Goal: Communication & Community: Answer question/provide support

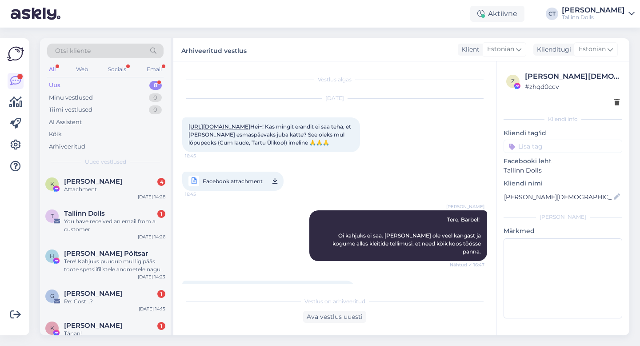
click at [106, 85] on div "Uus 8" at bounding box center [105, 85] width 116 height 12
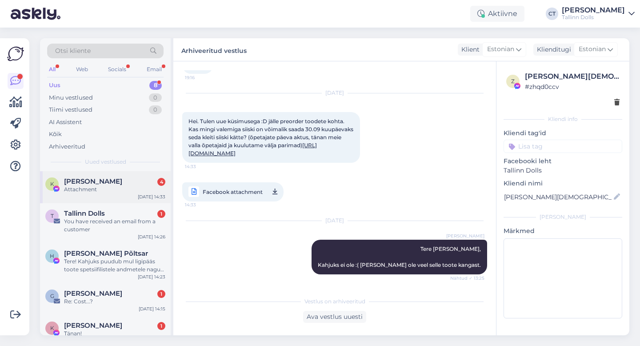
click at [99, 195] on div "K [PERSON_NAME] 4 Attachment [DATE] 14:33" at bounding box center [105, 187] width 131 height 32
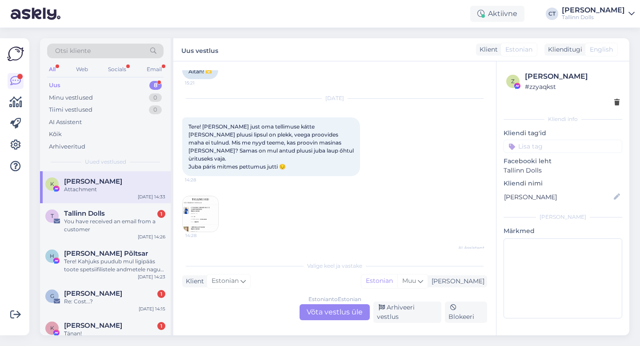
scroll to position [1048, 0]
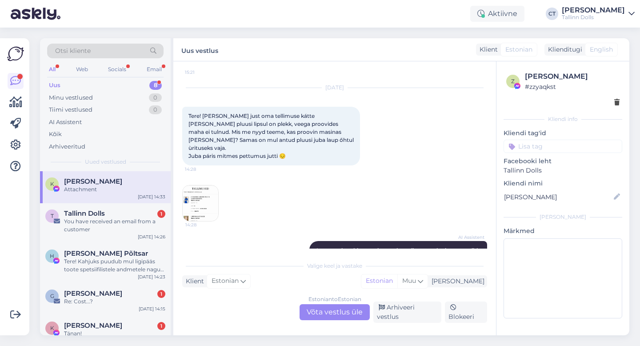
click at [202, 185] on img at bounding box center [201, 203] width 36 height 36
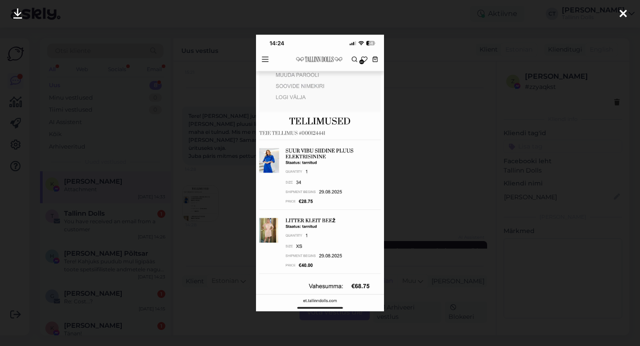
click at [625, 13] on icon at bounding box center [623, 14] width 7 height 12
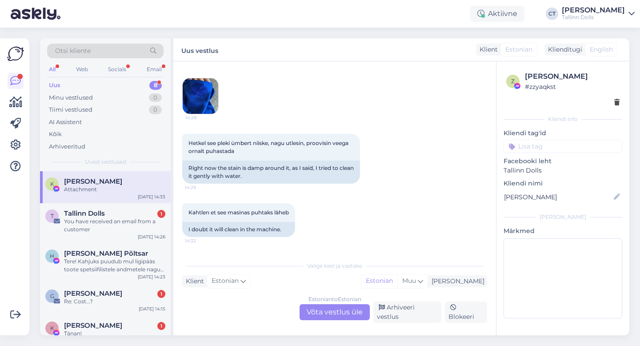
scroll to position [1330, 0]
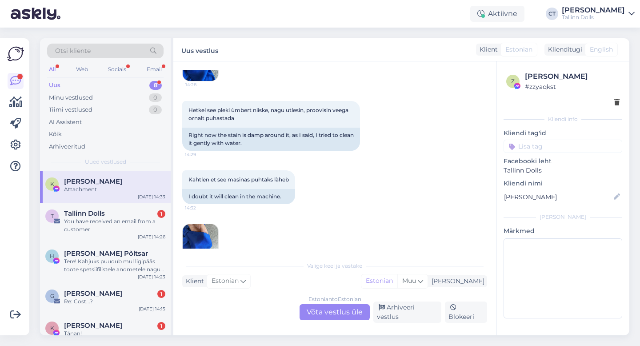
click at [201, 226] on img at bounding box center [201, 242] width 36 height 36
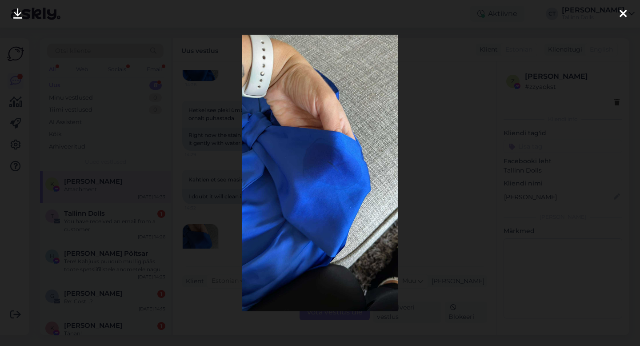
click at [626, 13] on icon at bounding box center [623, 14] width 7 height 12
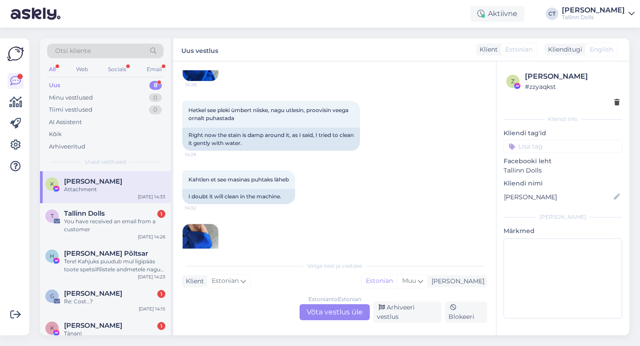
click at [355, 317] on div "Estonian to Estonian Võta vestlus üle" at bounding box center [335, 312] width 70 height 16
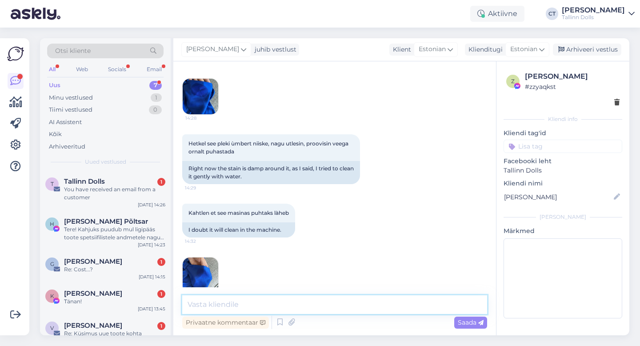
click at [361, 310] on textarea at bounding box center [334, 304] width 305 height 19
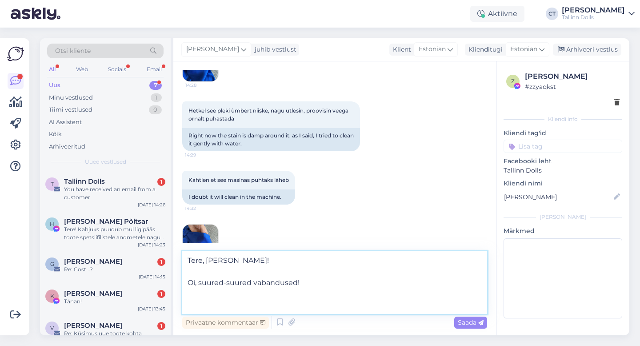
scroll to position [1330, 0]
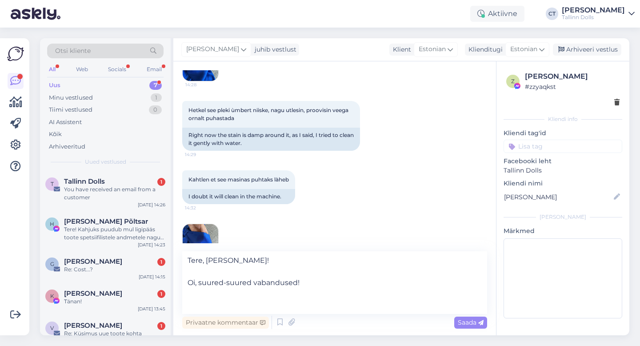
click at [198, 233] on img at bounding box center [201, 242] width 36 height 36
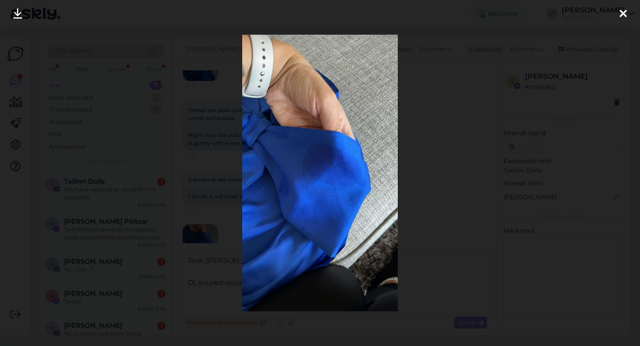
click at [16, 12] on icon at bounding box center [17, 14] width 9 height 12
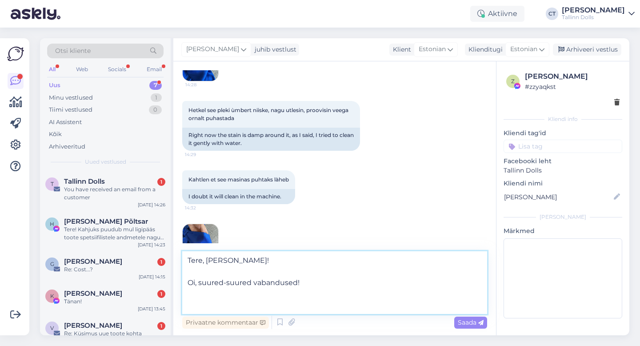
click at [314, 298] on textarea "Tere, [PERSON_NAME]! Oi, suured-suured vabandused!" at bounding box center [334, 282] width 305 height 63
type textarea "Tere, [PERSON_NAME]! Oi, suured-suured vabandused! '"
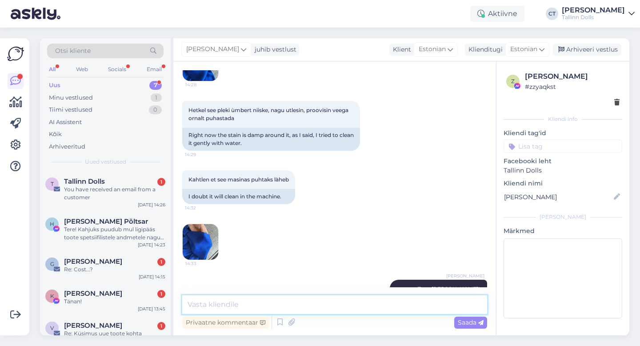
scroll to position [1359, 0]
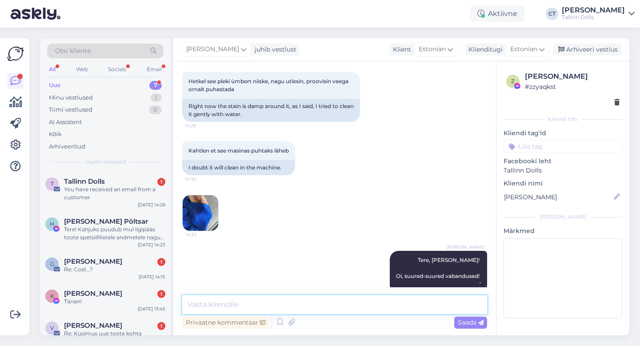
type textarea "S"
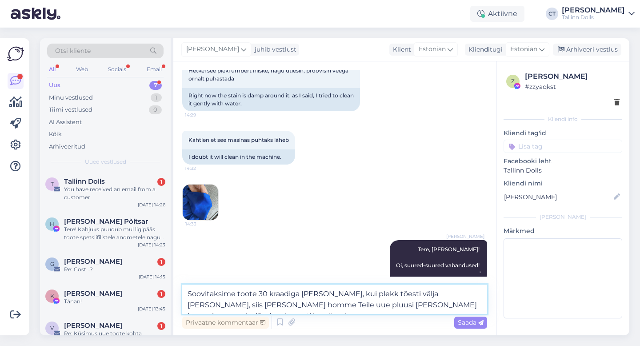
scroll to position [1380, 0]
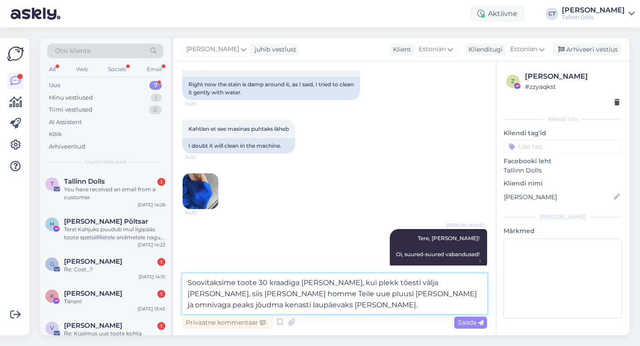
type textarea "Soovitaksime toote 30 kraadiga [PERSON_NAME], kui plekk tõesti välja [PERSON_NA…"
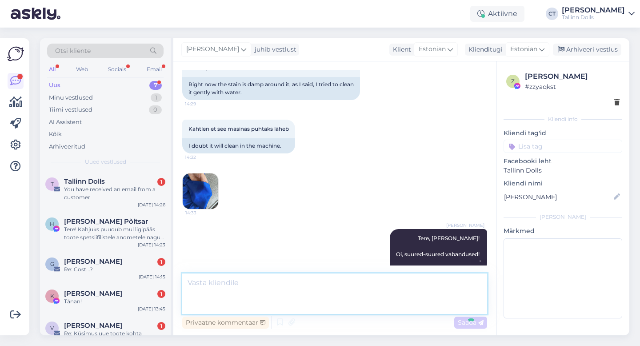
scroll to position [1413, 0]
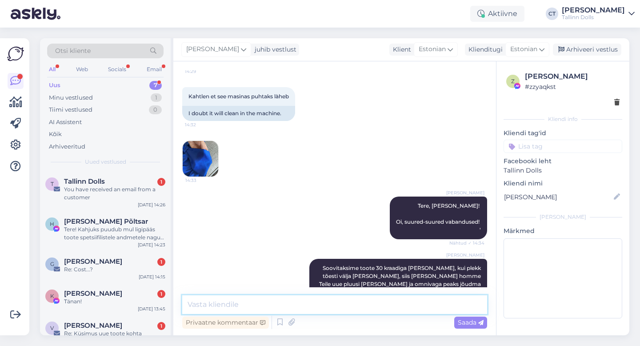
type textarea "K"
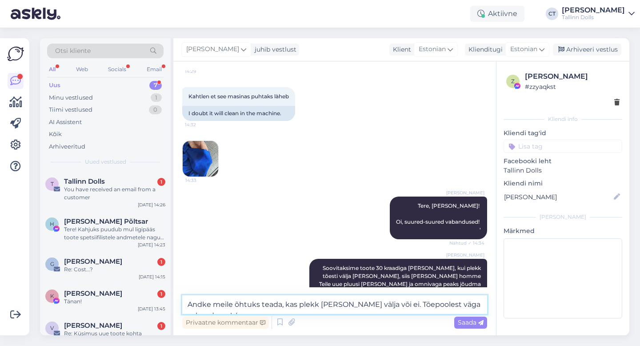
scroll to position [1424, 0]
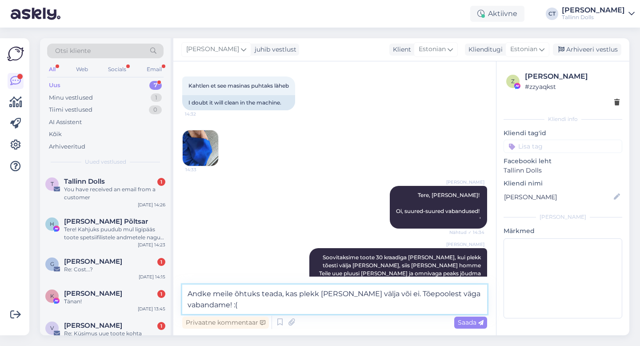
type textarea "Andke meile õhtuks teada, kas plekk [PERSON_NAME] välja või ei. Tõepoolest väga…"
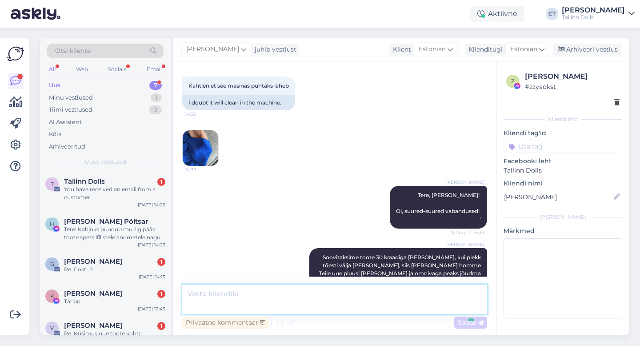
scroll to position [1459, 0]
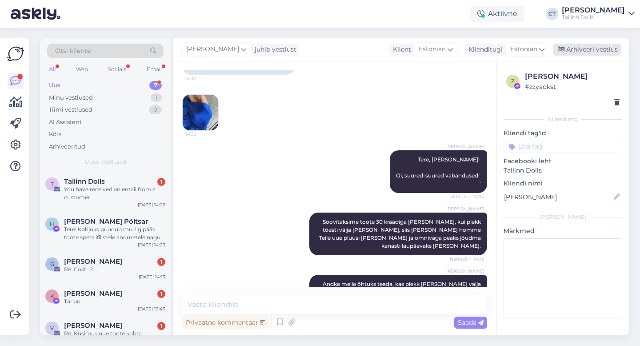
click at [591, 46] on div "Arhiveeri vestlus" at bounding box center [587, 50] width 68 height 12
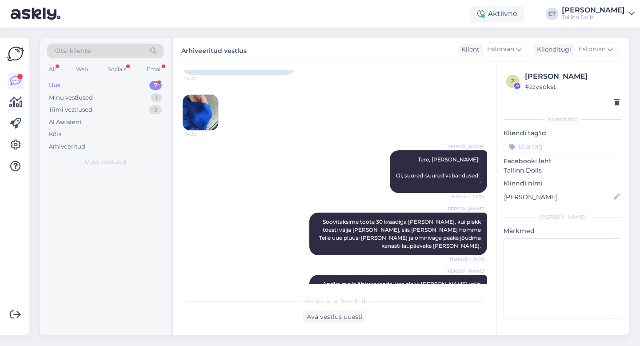
scroll to position [1462, 0]
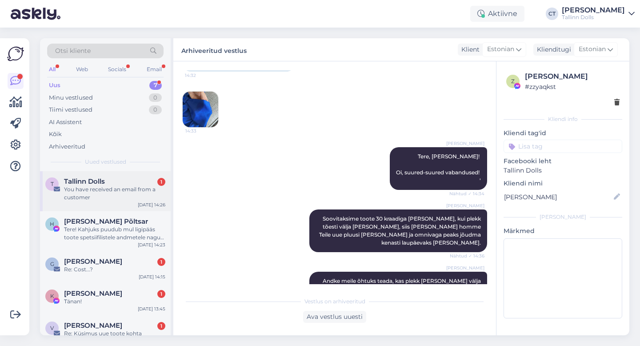
click at [125, 207] on div "T Tallinn Dolls 1 You have received an email from a customer [DATE] 14:26" at bounding box center [105, 191] width 131 height 40
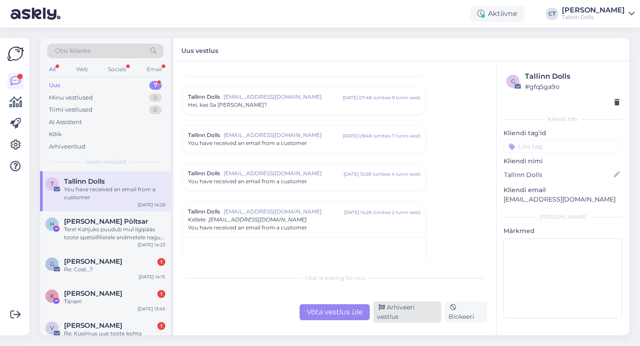
click at [421, 318] on div "Arhiveeri vestlus" at bounding box center [407, 311] width 68 height 21
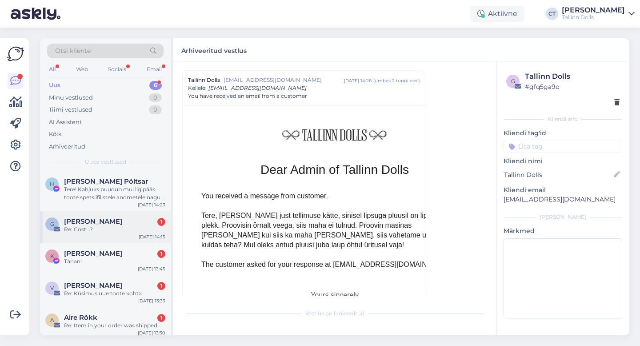
click at [94, 228] on div "Re: Cost...?" at bounding box center [114, 229] width 101 height 8
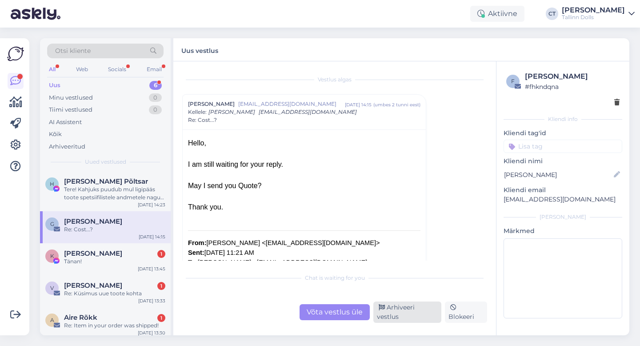
click at [415, 313] on div "Arhiveeri vestlus" at bounding box center [407, 311] width 68 height 21
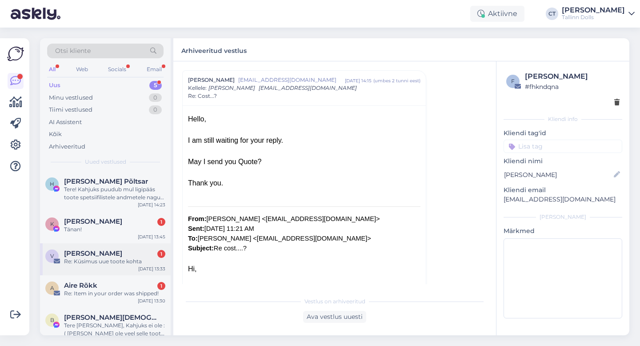
scroll to position [12, 0]
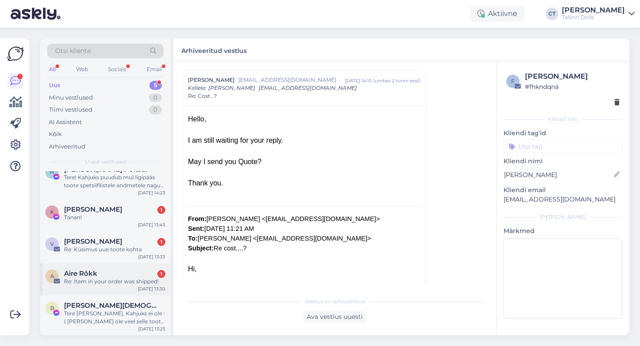
click at [130, 281] on div "Re: Item in your order was shipped!" at bounding box center [114, 281] width 101 height 8
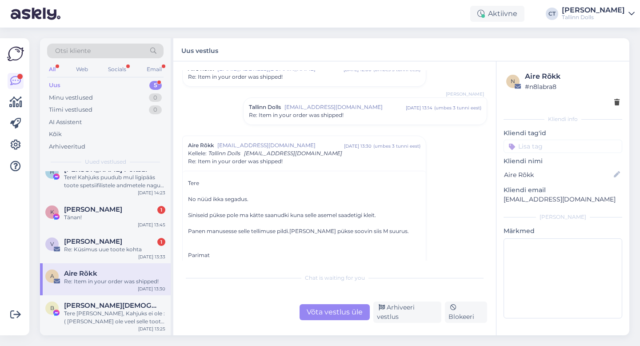
scroll to position [611, 0]
click at [326, 312] on div "Võta vestlus üle" at bounding box center [335, 312] width 70 height 16
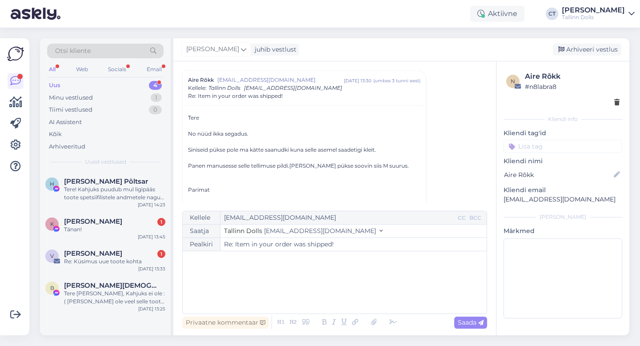
click at [326, 297] on div "﻿" at bounding box center [334, 282] width 295 height 53
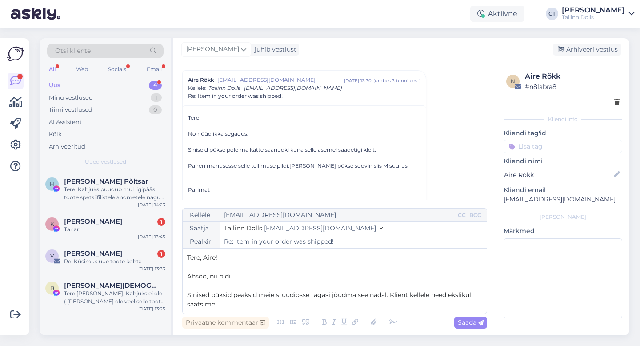
click at [209, 276] on span "Ahsoo, nii pidi." at bounding box center [209, 276] width 45 height 8
drag, startPoint x: 258, startPoint y: 276, endPoint x: 189, endPoint y: 274, distance: 69.8
click at [189, 274] on p "Ahsoo, hoopis nii pidi." at bounding box center [334, 276] width 295 height 9
click at [235, 307] on p "Sinised püksid peaksid meie stuudiosse tagasi jõudma see nädal. Klient kellele …" at bounding box center [334, 299] width 295 height 19
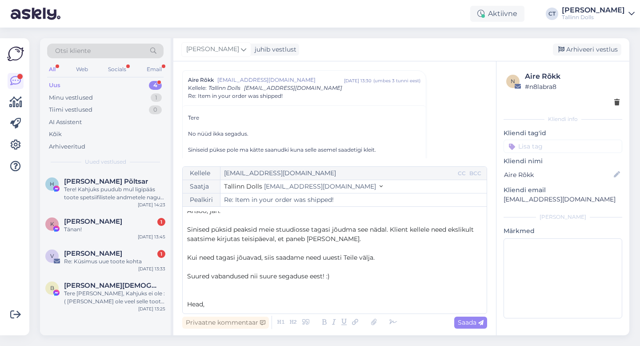
scroll to position [33, 0]
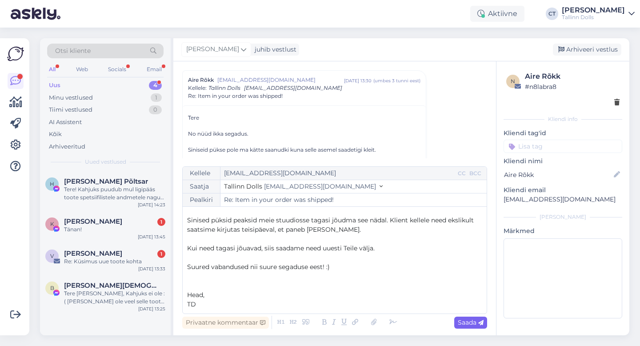
click at [461, 319] on span "Saada" at bounding box center [471, 322] width 26 height 8
type input "Re: Re: Item in your order was shipped!"
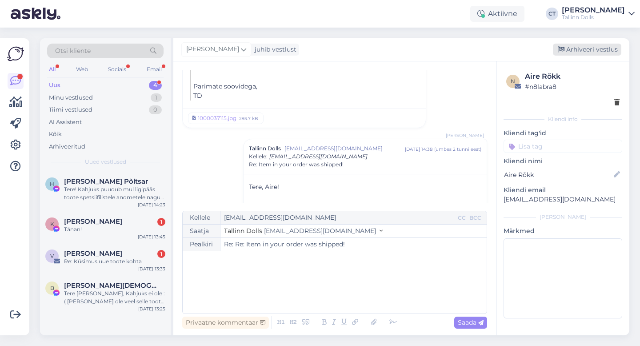
scroll to position [0, 0]
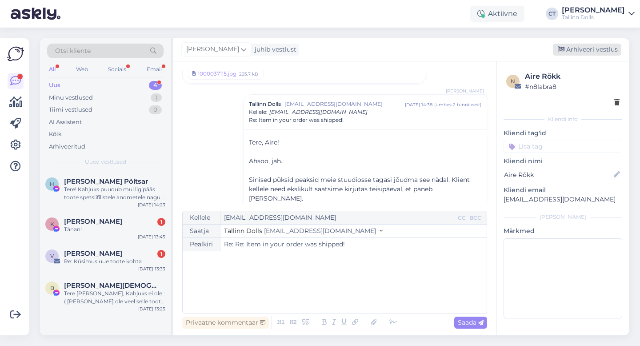
click at [582, 50] on div "Arhiveeri vestlus" at bounding box center [587, 50] width 68 height 12
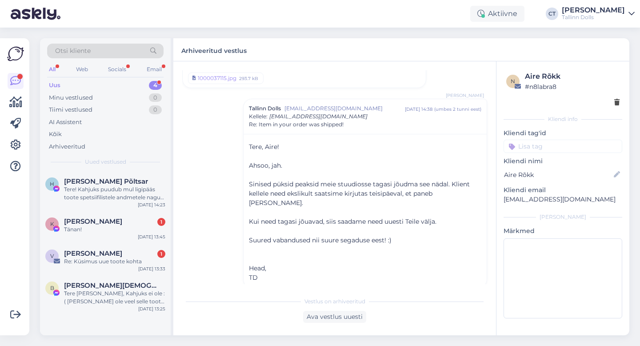
click at [132, 201] on div "Tere! Kahjuks puudub mul ligipääs toote spetsiifilistele andmetele nagu kleidi …" at bounding box center [114, 193] width 101 height 16
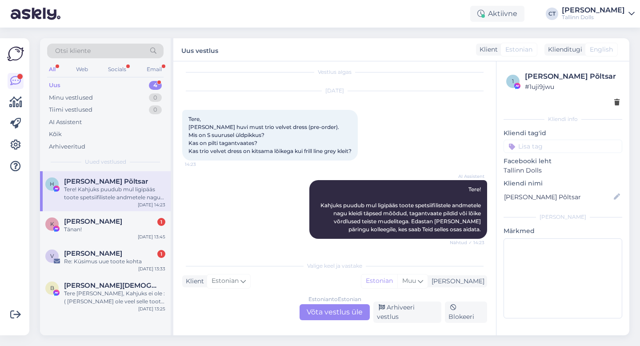
click at [84, 54] on span "Otsi kliente" at bounding box center [73, 50] width 36 height 9
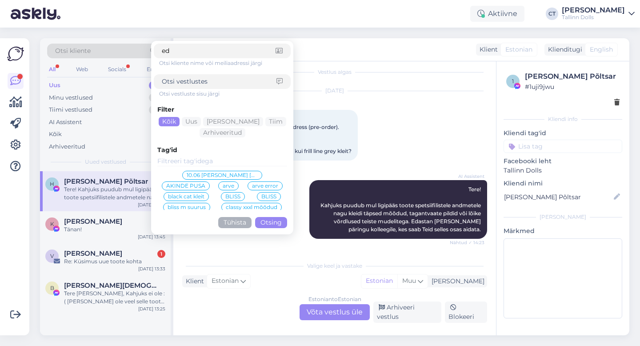
type input "eda"
click button "Otsing" at bounding box center [271, 222] width 32 height 11
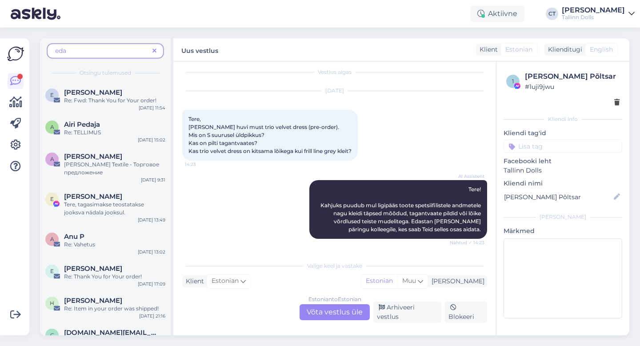
click at [97, 54] on span "eda" at bounding box center [102, 50] width 94 height 9
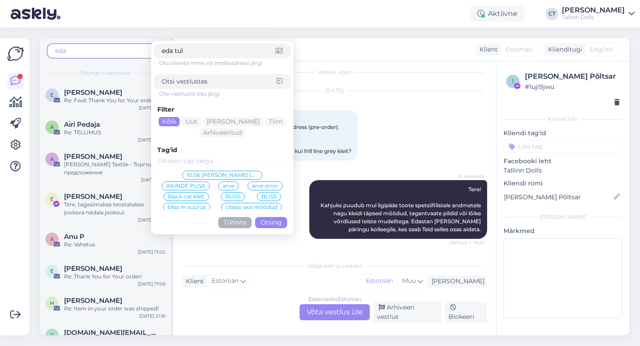
type input "[PERSON_NAME]"
click button "Otsing" at bounding box center [271, 222] width 32 height 11
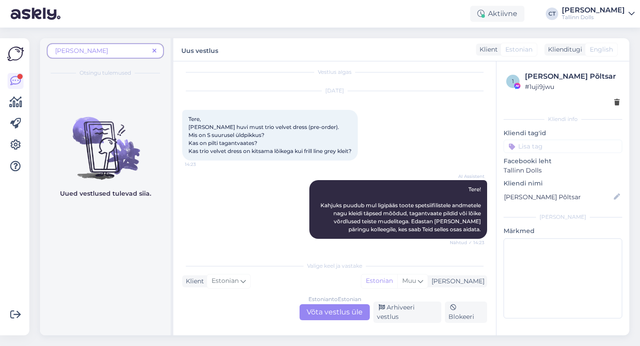
click at [154, 52] on icon at bounding box center [154, 51] width 4 height 6
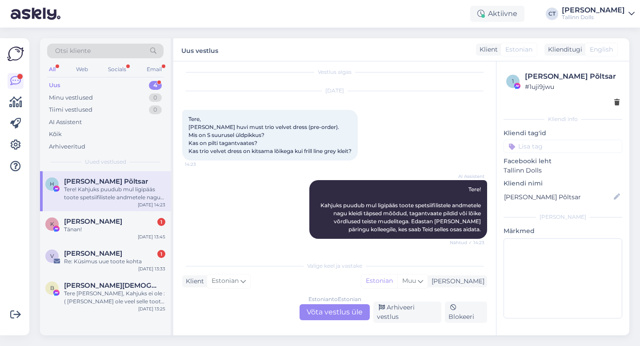
click at [110, 80] on div "Uus 4" at bounding box center [105, 85] width 116 height 12
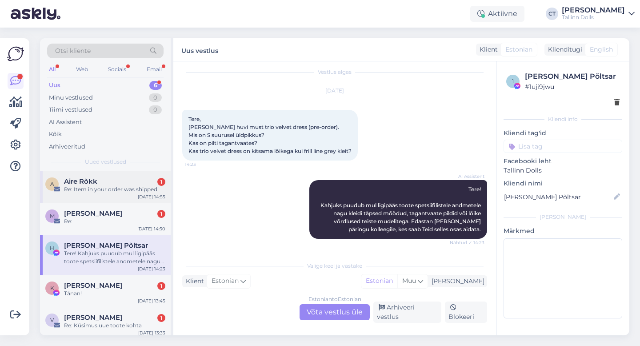
click at [121, 189] on div "Re: Item in your order was shipped!" at bounding box center [114, 189] width 101 height 8
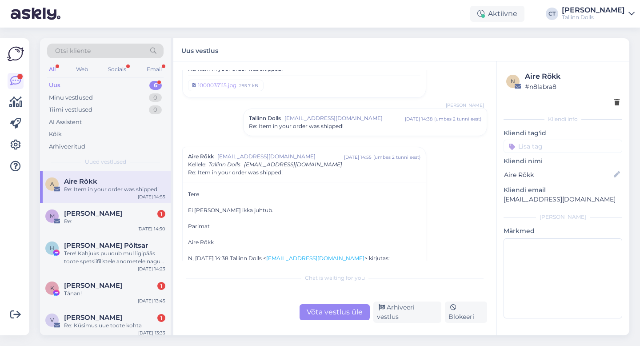
scroll to position [694, 0]
click at [403, 319] on div "Arhiveeri vestlus" at bounding box center [407, 311] width 68 height 21
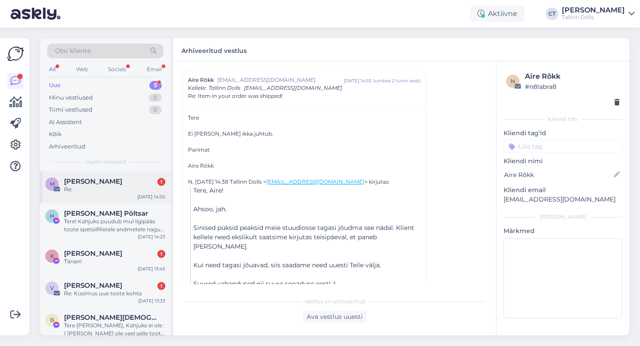
click at [119, 183] on span "[PERSON_NAME]" at bounding box center [93, 181] width 58 height 8
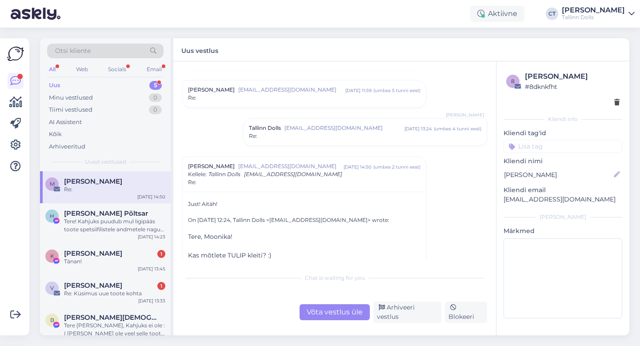
scroll to position [557, 0]
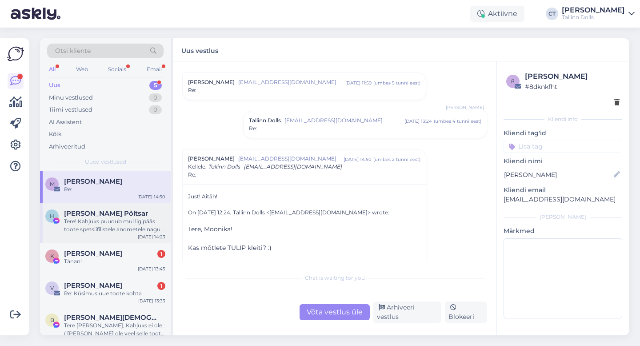
click at [94, 221] on div "Tere! Kahjuks puudub mul ligipääs toote spetsiifilistele andmetele nagu kleidi …" at bounding box center [114, 225] width 101 height 16
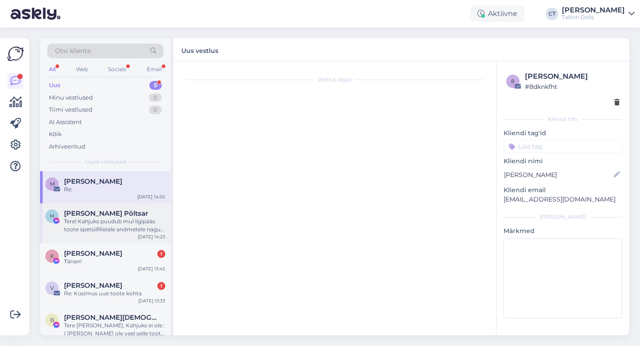
scroll to position [10, 0]
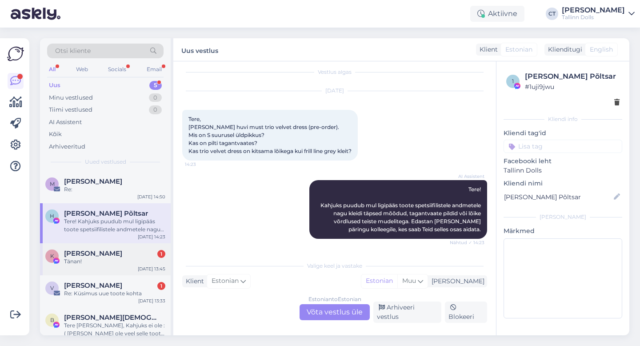
click at [115, 269] on div "K [PERSON_NAME] 1 Tänan! [DATE] 13:45" at bounding box center [105, 259] width 131 height 32
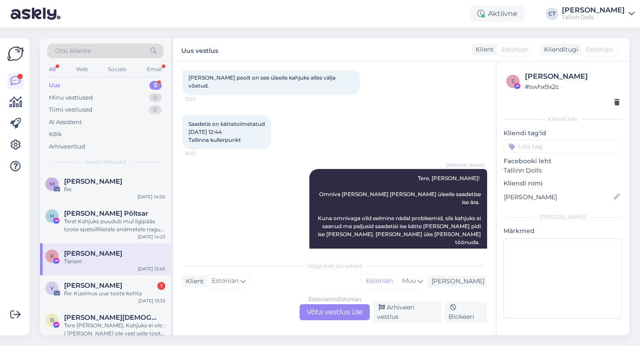
scroll to position [782, 0]
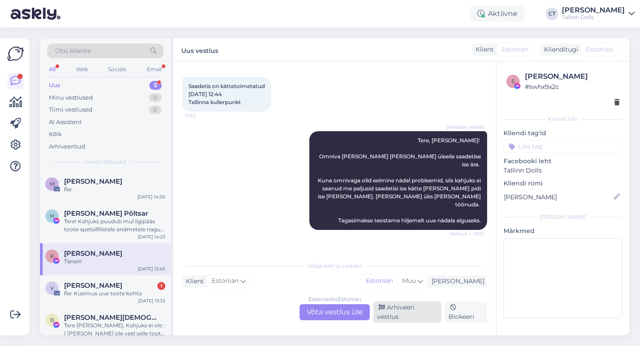
click at [406, 316] on div "Arhiveeri vestlus" at bounding box center [407, 311] width 68 height 21
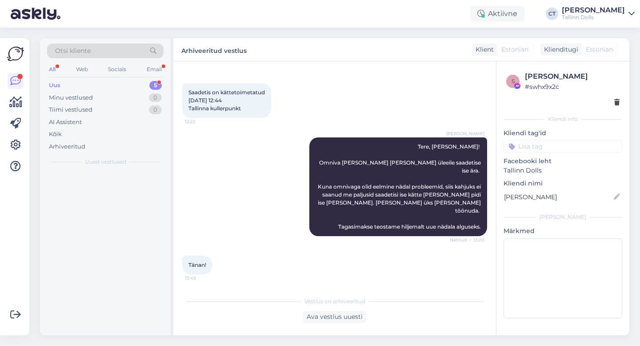
scroll to position [752, 0]
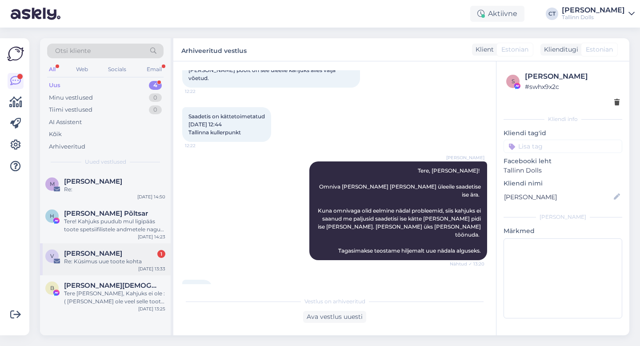
click at [112, 260] on div "Re: Küsimus uue toote kohta" at bounding box center [114, 261] width 101 height 8
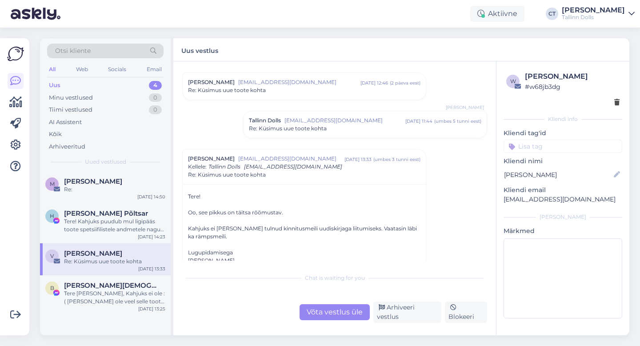
scroll to position [349, 0]
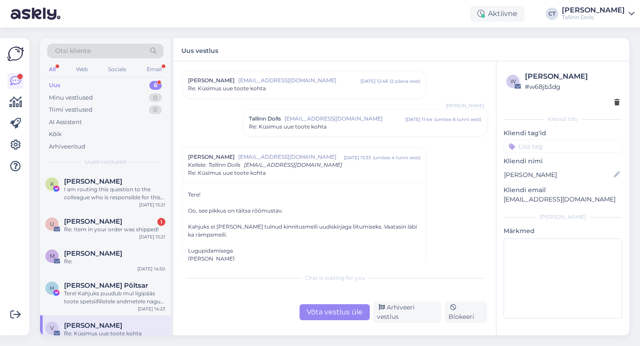
click at [349, 314] on div "Võta vestlus üle" at bounding box center [335, 312] width 70 height 16
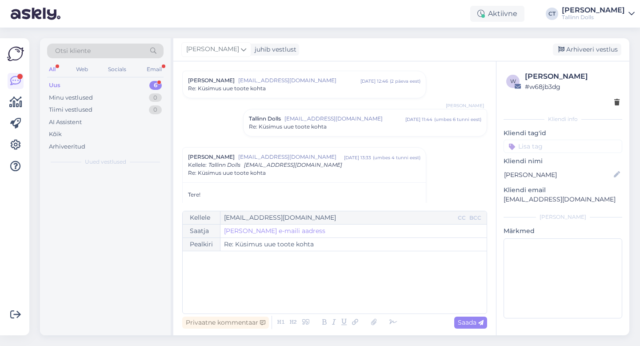
scroll to position [425, 0]
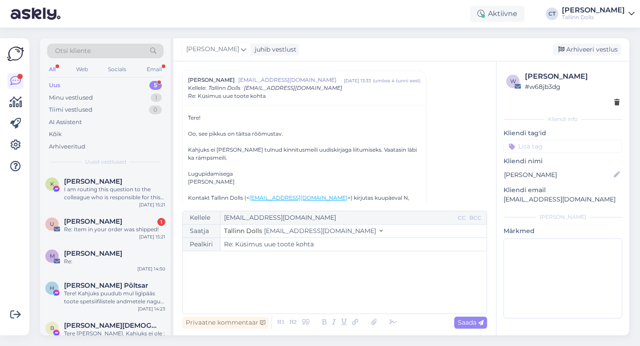
click at [346, 287] on div "﻿" at bounding box center [334, 282] width 295 height 53
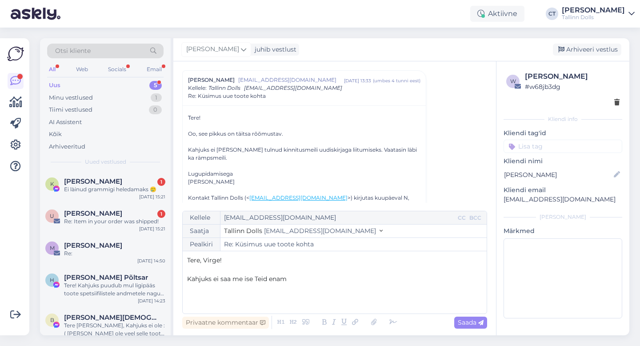
click at [315, 279] on p "Kahjuks ei saa me ise Teid enam" at bounding box center [334, 278] width 295 height 9
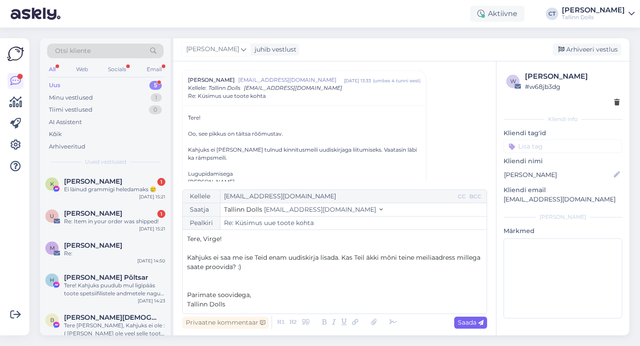
click at [466, 319] on span "Saada" at bounding box center [471, 322] width 26 height 8
type input "Re: Küsimus uue toote kohta"
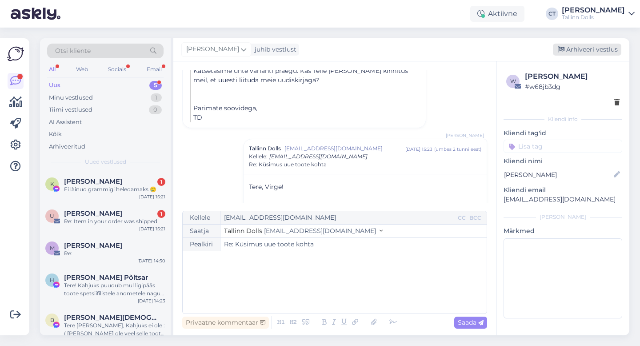
click at [596, 49] on div "Arhiveeri vestlus" at bounding box center [587, 50] width 68 height 12
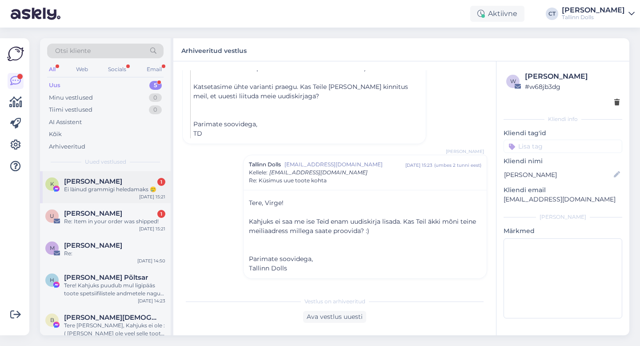
click at [124, 179] on div "[PERSON_NAME] 1" at bounding box center [114, 181] width 101 height 8
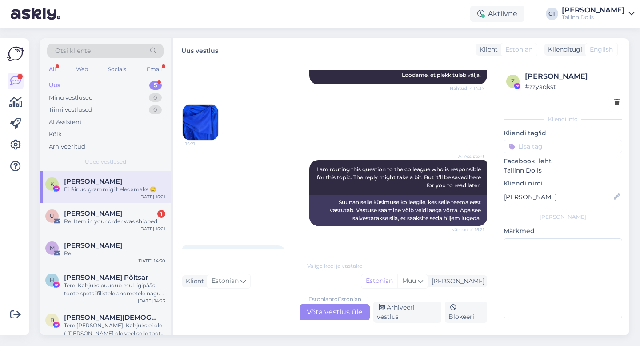
scroll to position [1982, 0]
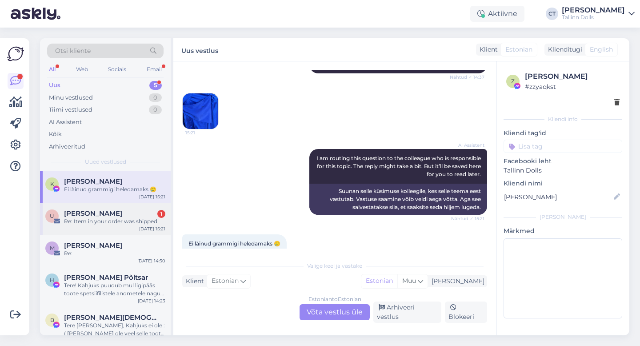
click at [66, 231] on div "U [PERSON_NAME] 1 Re: Item in your order was shipped! [DATE] 15:21" at bounding box center [105, 219] width 131 height 32
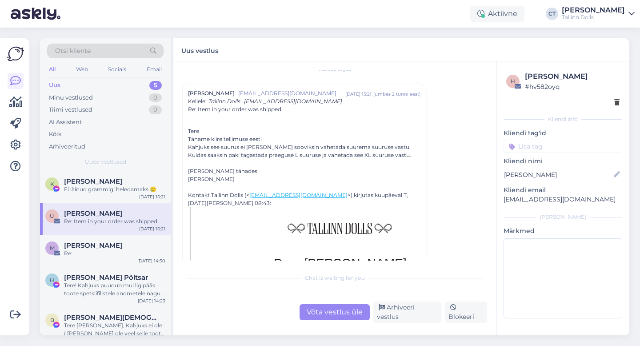
scroll to position [14, 0]
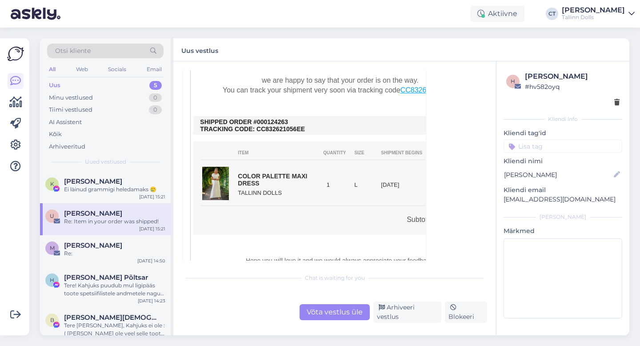
click at [314, 317] on div "Võta vestlus üle" at bounding box center [335, 312] width 70 height 16
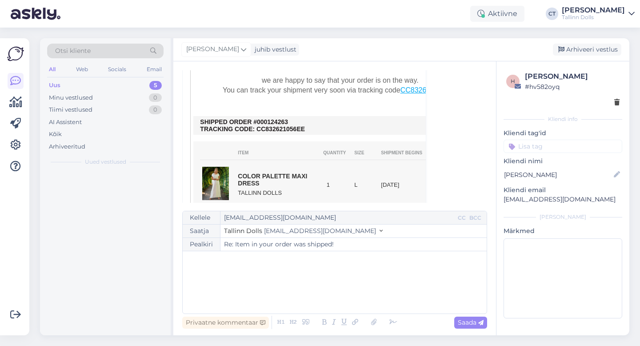
scroll to position [24, 0]
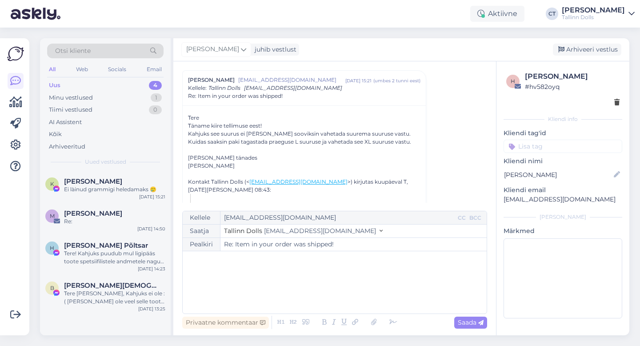
click at [317, 289] on div "﻿" at bounding box center [334, 282] width 295 height 53
click at [230, 300] on div "﻿" at bounding box center [334, 282] width 295 height 53
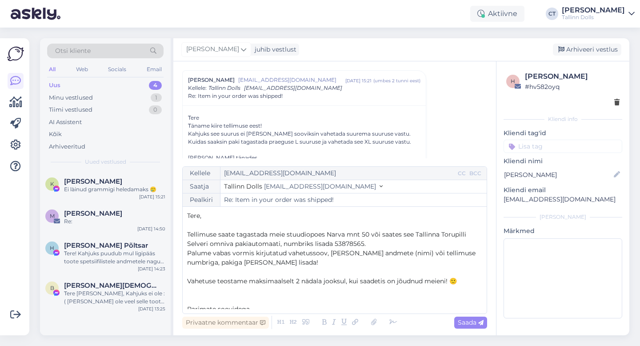
scroll to position [14, 0]
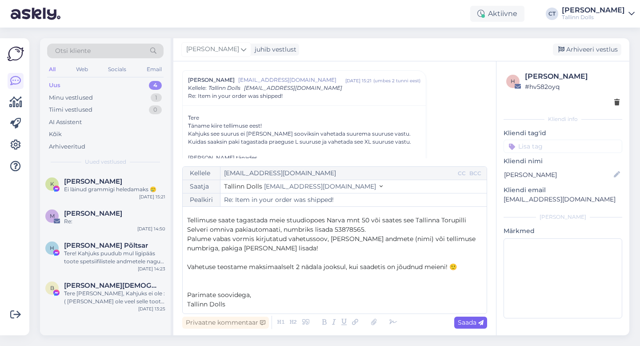
click at [469, 323] on span "Saada" at bounding box center [471, 322] width 26 height 8
type input "Re: Re: Item in your order was shipped!"
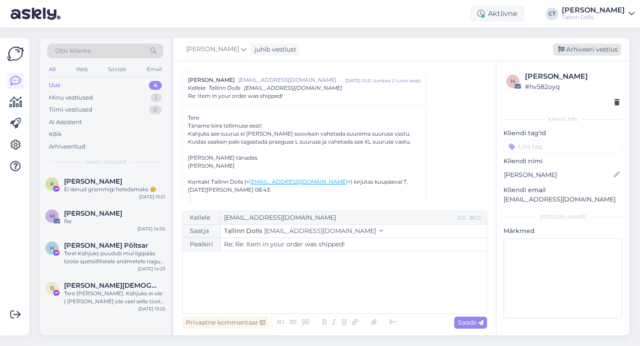
scroll to position [0, 0]
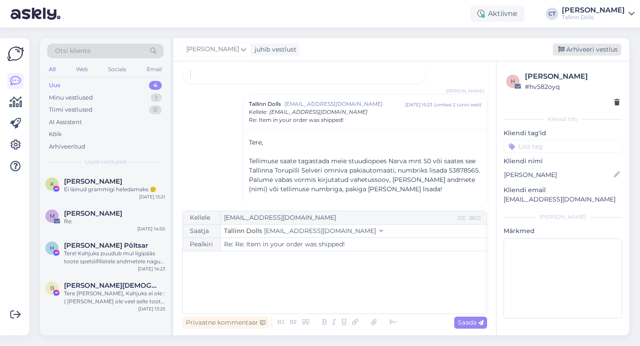
click at [604, 48] on div "Arhiveeri vestlus" at bounding box center [587, 50] width 68 height 12
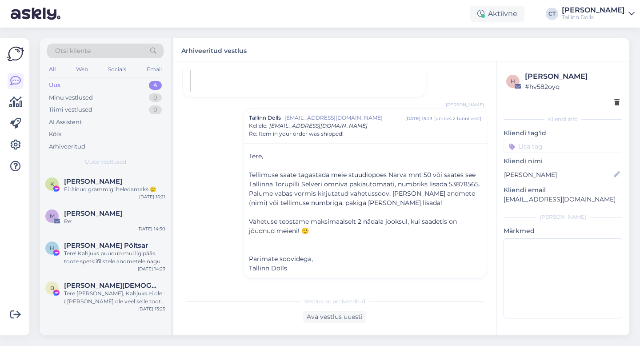
scroll to position [563, 0]
click at [120, 221] on div "Re:" at bounding box center [114, 221] width 101 height 8
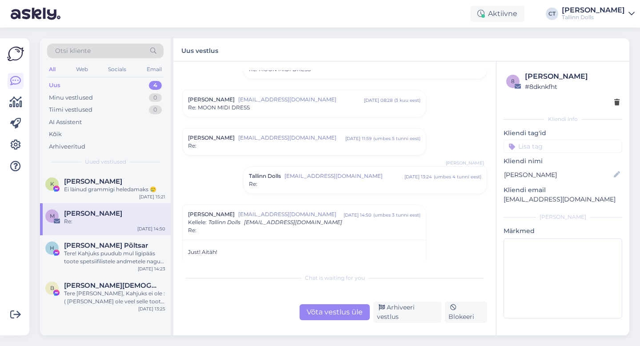
scroll to position [474, 0]
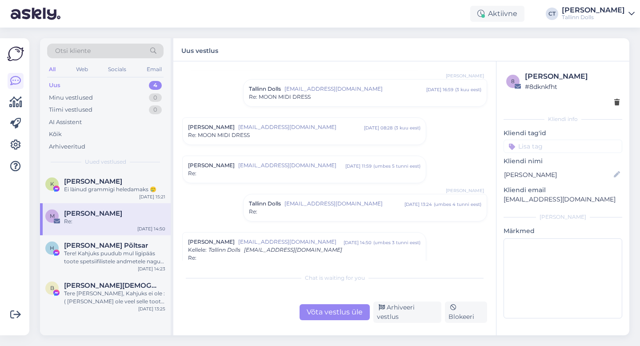
click at [298, 173] on div "Re:" at bounding box center [304, 173] width 233 height 8
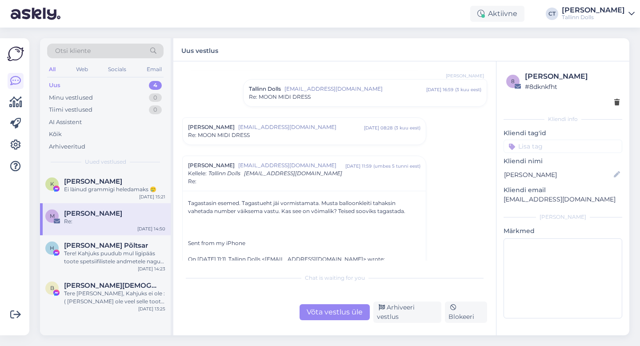
scroll to position [487, 0]
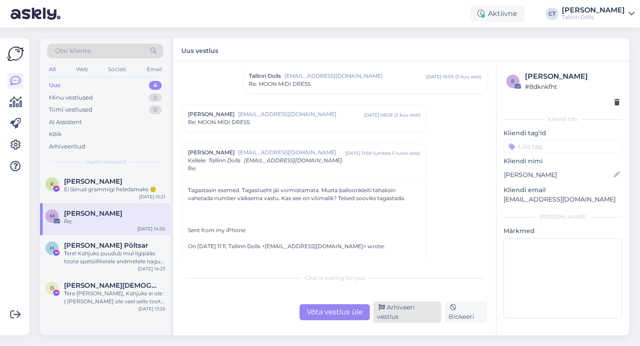
click at [399, 310] on div "Arhiveeri vestlus" at bounding box center [407, 311] width 68 height 21
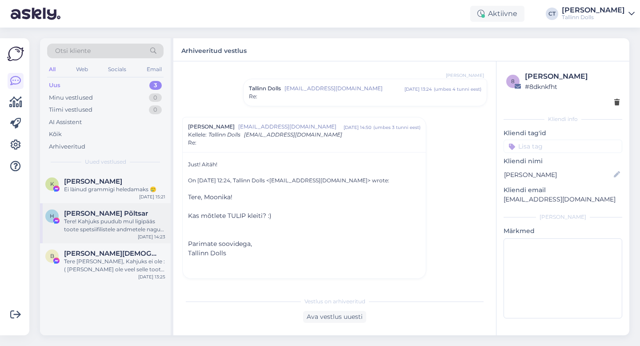
click at [115, 225] on div "Tere! Kahjuks puudub mul ligipääs toote spetsiifilistele andmetele nagu kleidi …" at bounding box center [114, 225] width 101 height 16
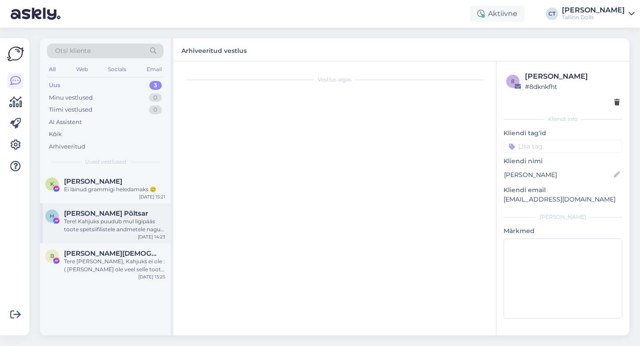
scroll to position [10, 0]
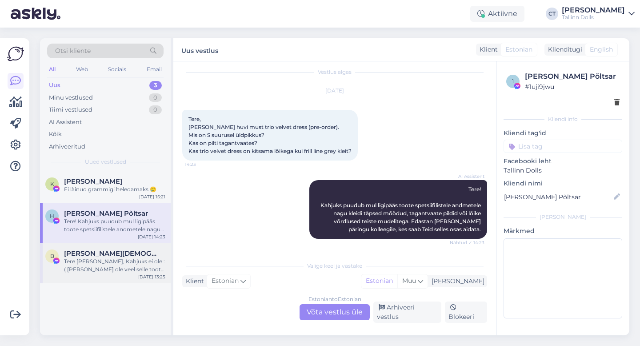
click at [102, 257] on div "Tere [PERSON_NAME], Kahjuks ei ole :( [PERSON_NAME] ole veel selle toote kangas…" at bounding box center [114, 265] width 101 height 16
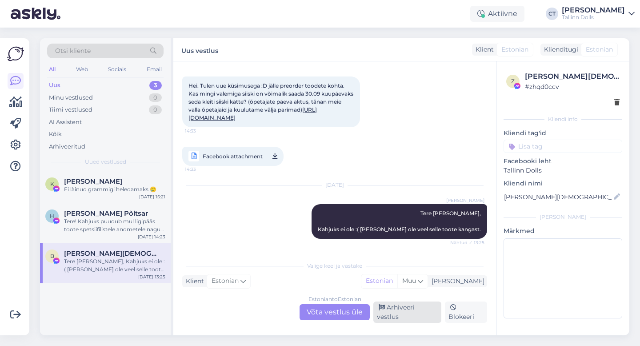
click at [403, 314] on div "Arhiveeri vestlus" at bounding box center [407, 311] width 68 height 21
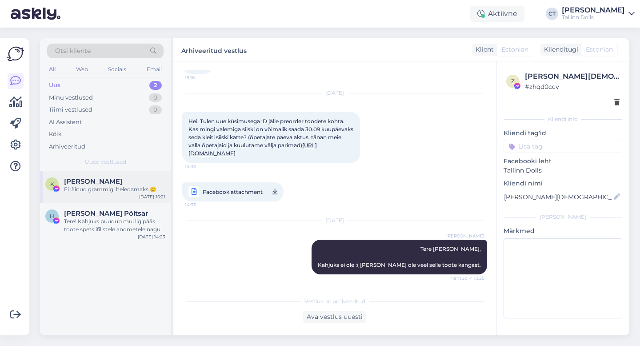
click at [108, 190] on div "Ei làinud grammigi heledamaks 🥲" at bounding box center [114, 189] width 101 height 8
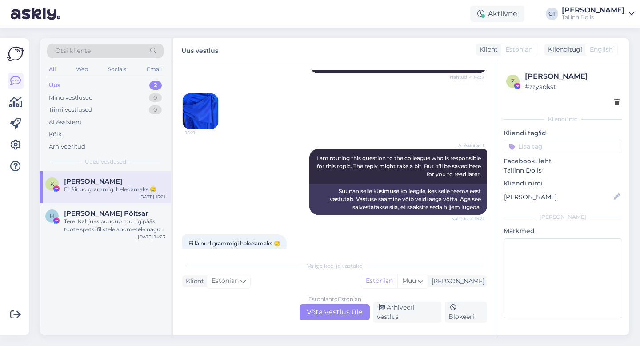
click at [330, 317] on div "Estonian to Estonian Võta vestlus üle" at bounding box center [335, 312] width 70 height 16
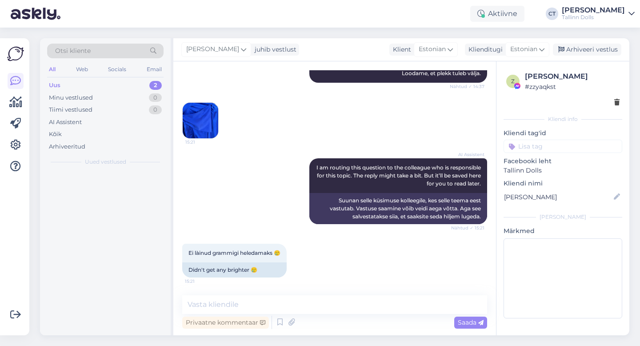
scroll to position [1949, 0]
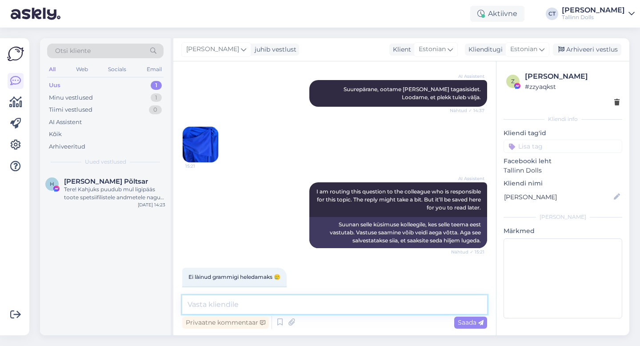
click at [333, 312] on textarea at bounding box center [334, 304] width 305 height 19
type textarea "T"
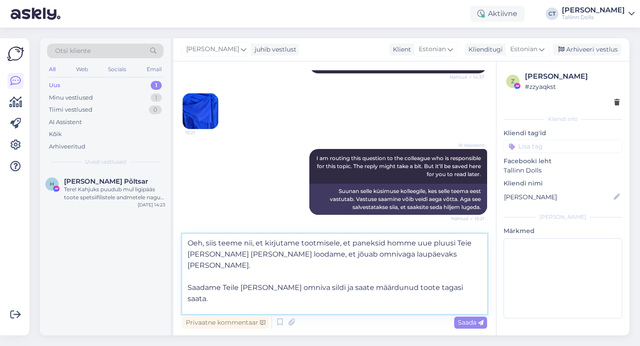
scroll to position [11, 0]
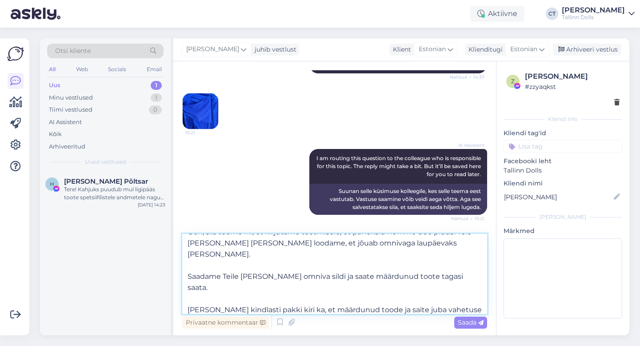
type textarea "Oeh, siis teeme nii, et kirjutame tootmisele, et paneksid homme uue pluusi Teie…"
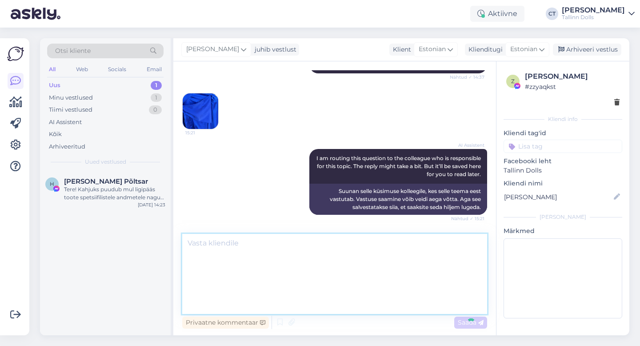
scroll to position [0, 0]
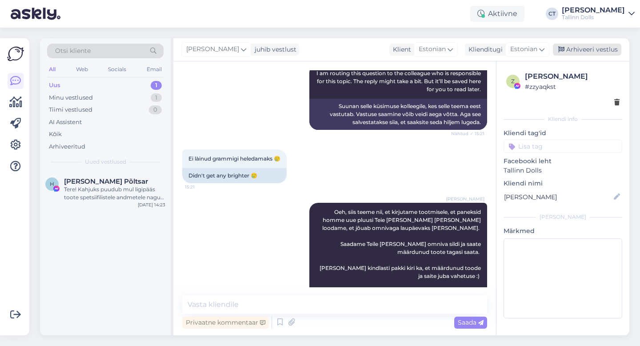
click at [581, 47] on div "Arhiveeri vestlus" at bounding box center [587, 50] width 68 height 12
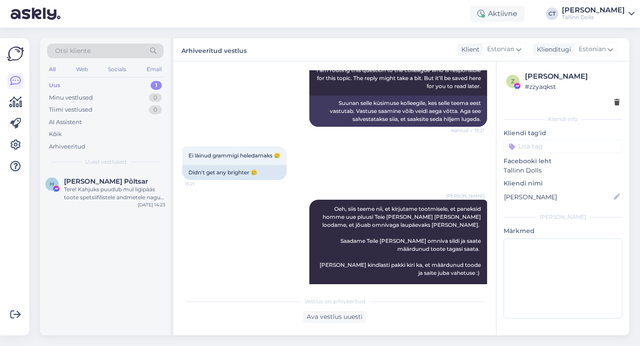
click at [66, 81] on div "Uus 1" at bounding box center [105, 85] width 116 height 12
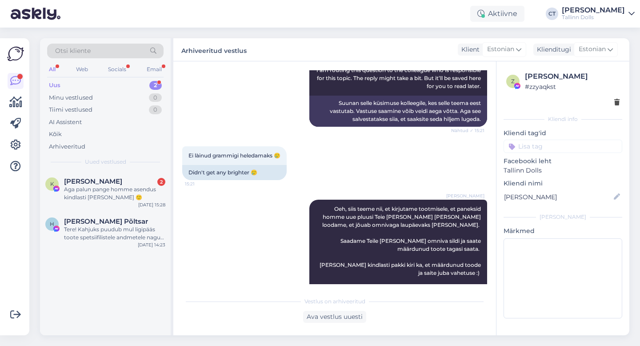
scroll to position [2357, 0]
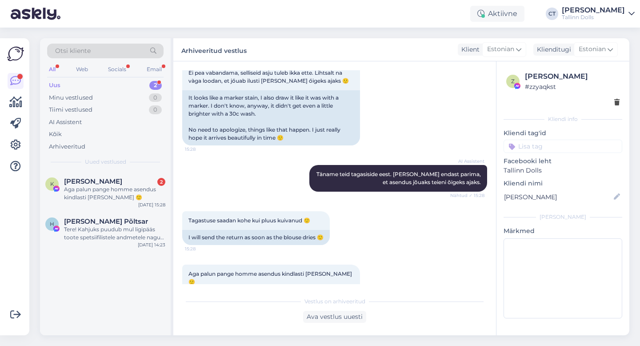
click at [99, 49] on div "Otsi kliente" at bounding box center [105, 51] width 116 height 15
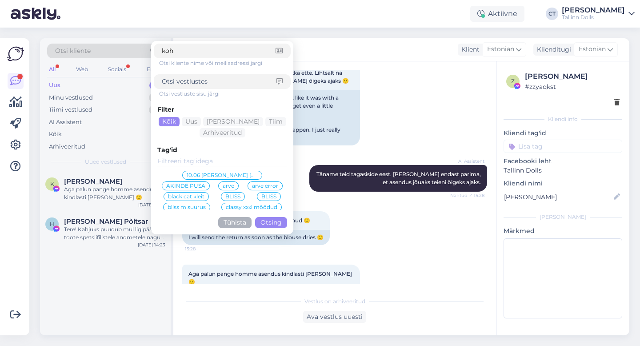
type input "koha"
click button "Otsing" at bounding box center [271, 222] width 32 height 11
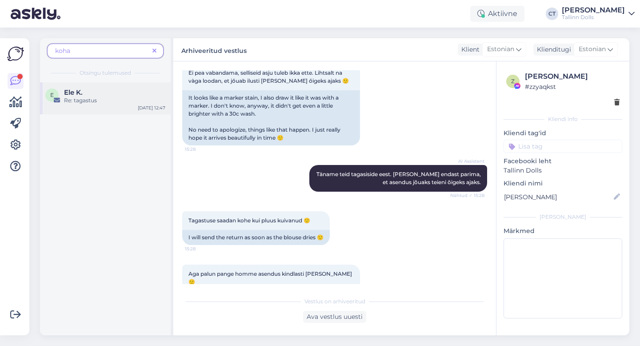
click at [79, 102] on div "Re: tagastus" at bounding box center [114, 100] width 101 height 8
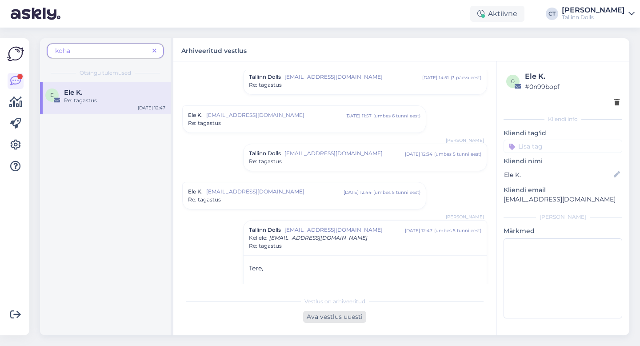
click at [347, 318] on div "Ava vestlus uuesti" at bounding box center [334, 317] width 63 height 12
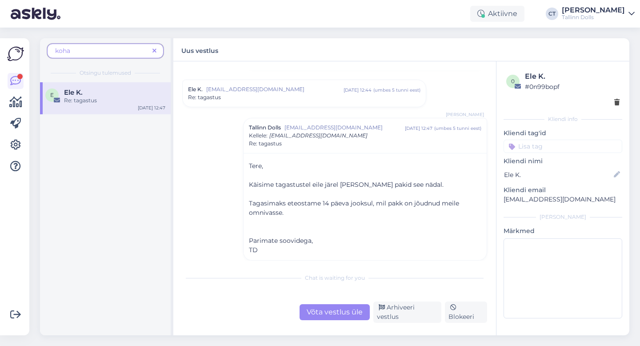
click at [344, 291] on div "Chat is waiting for you Võta vestlus üle Arhiveeri vestlus Blokeeri" at bounding box center [334, 296] width 305 height 54
click at [341, 316] on div "Võta vestlus üle" at bounding box center [335, 312] width 70 height 16
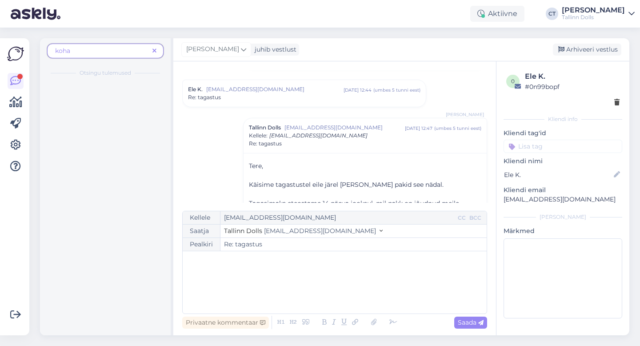
scroll to position [445, 0]
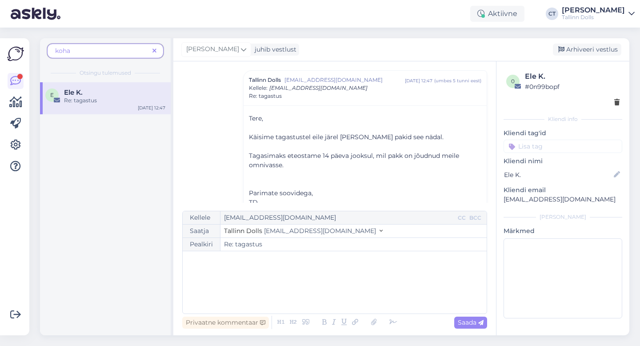
click at [343, 299] on div "﻿" at bounding box center [334, 282] width 295 height 53
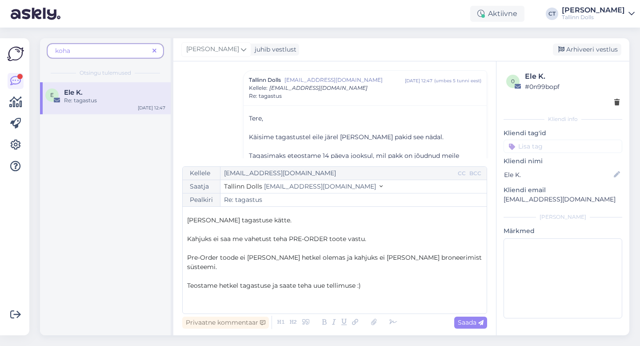
scroll to position [24, 0]
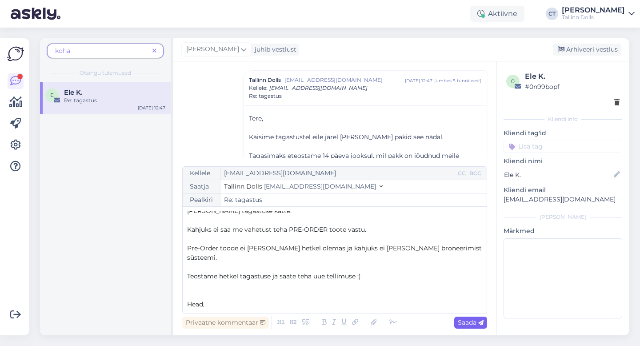
click at [467, 321] on span "Saada" at bounding box center [471, 322] width 26 height 8
type input "Re: tagastus"
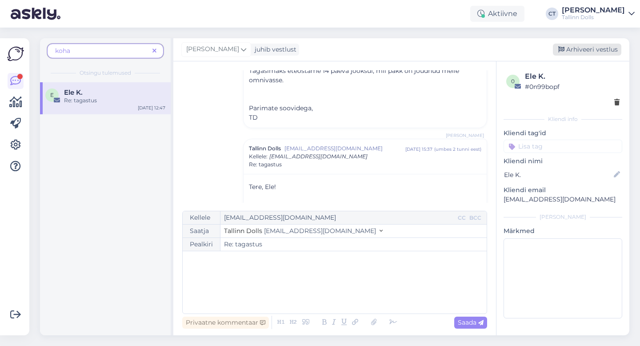
click at [590, 47] on div "Arhiveeri vestlus" at bounding box center [587, 50] width 68 height 12
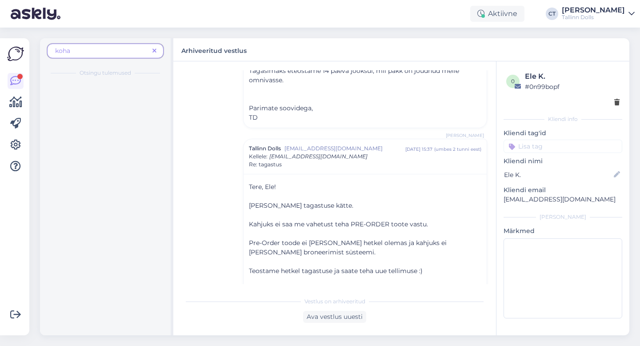
scroll to position [570, 0]
